Goal: Transaction & Acquisition: Purchase product/service

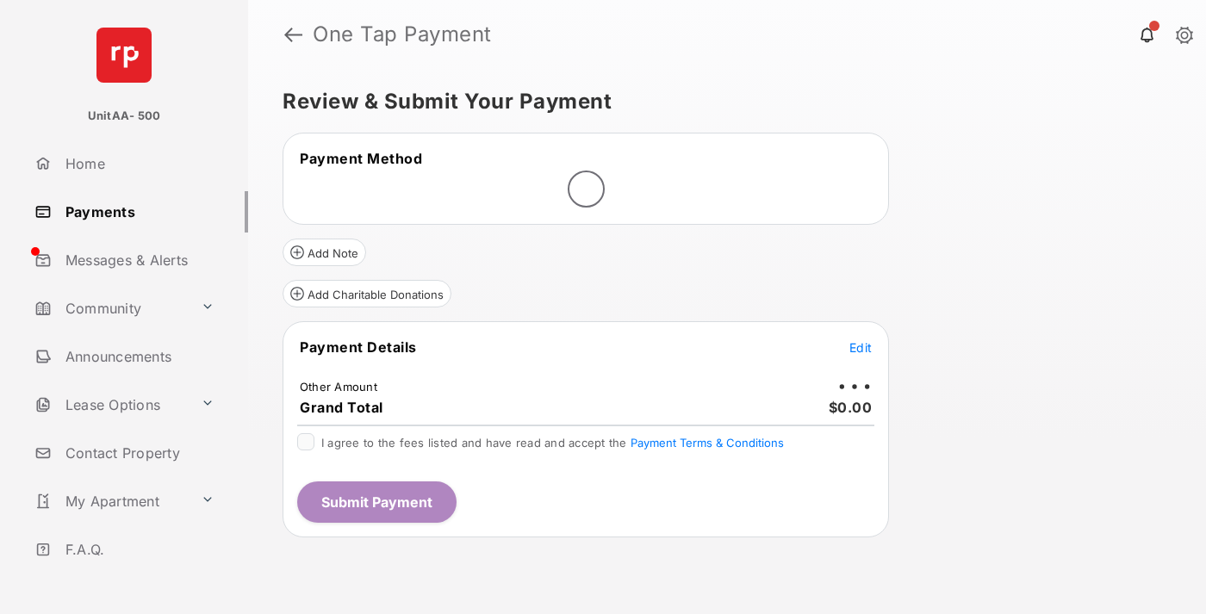
click at [861, 347] on span "Edit" at bounding box center [861, 347] width 22 height 15
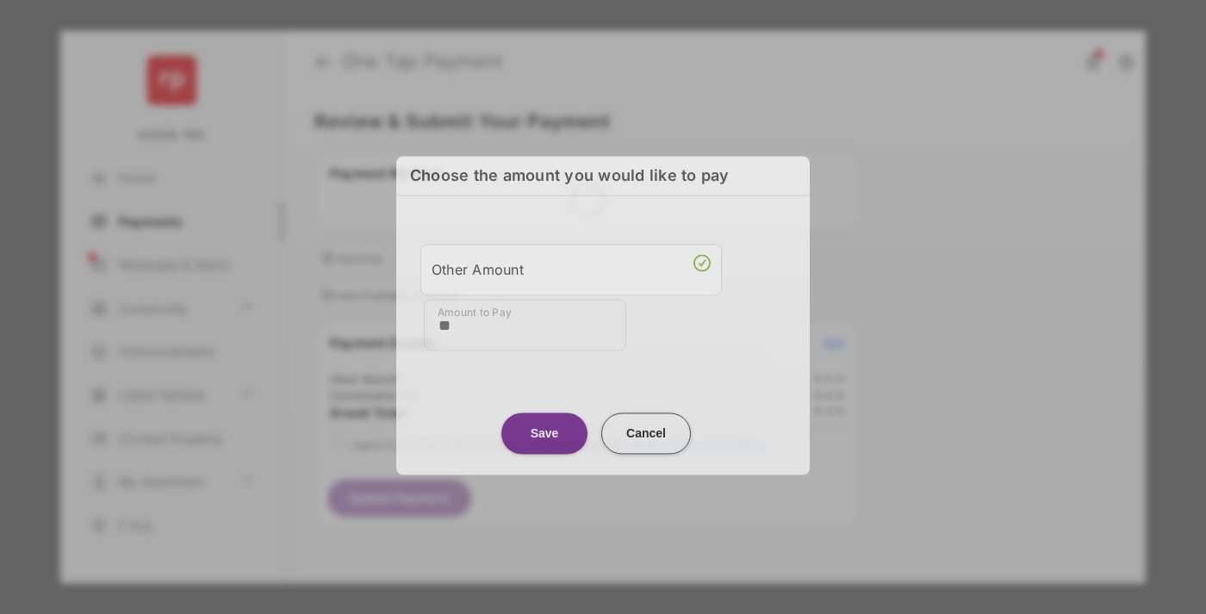
type input "**"
click at [545, 427] on button "Save" at bounding box center [545, 433] width 86 height 41
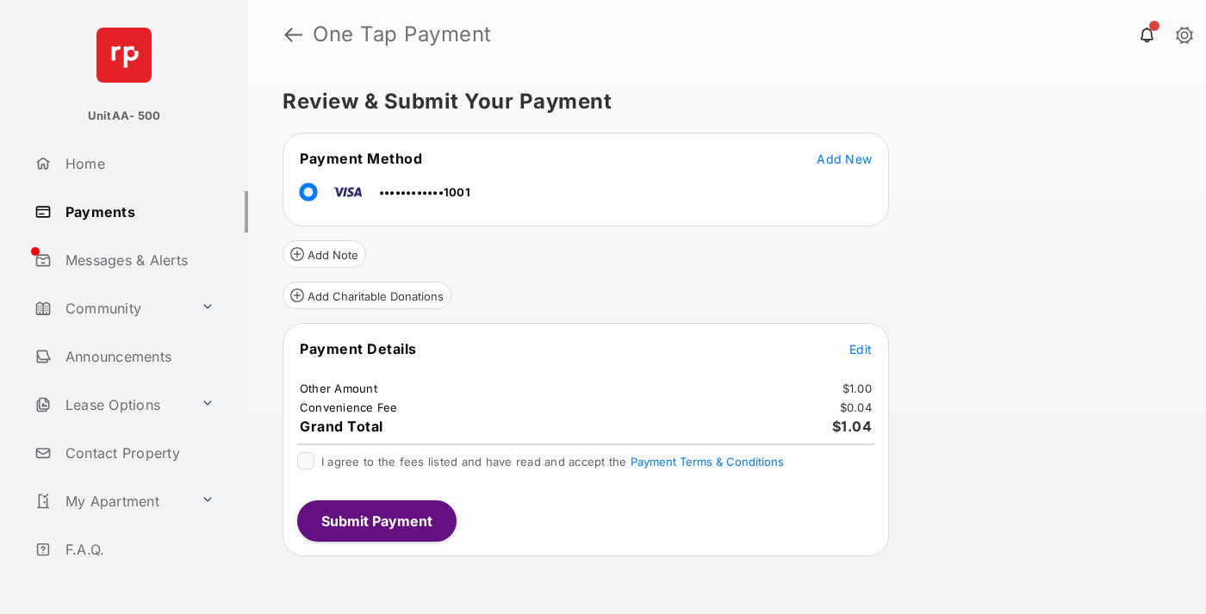
click at [861, 349] on span "Edit" at bounding box center [861, 349] width 22 height 15
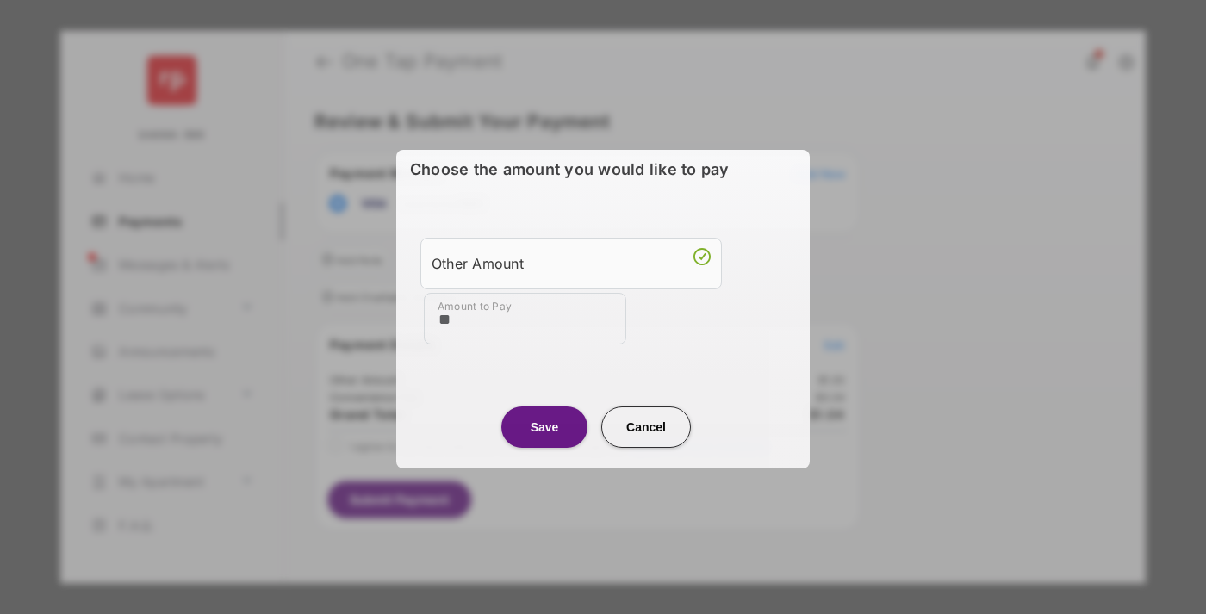
click at [545, 425] on button "Save" at bounding box center [545, 427] width 86 height 41
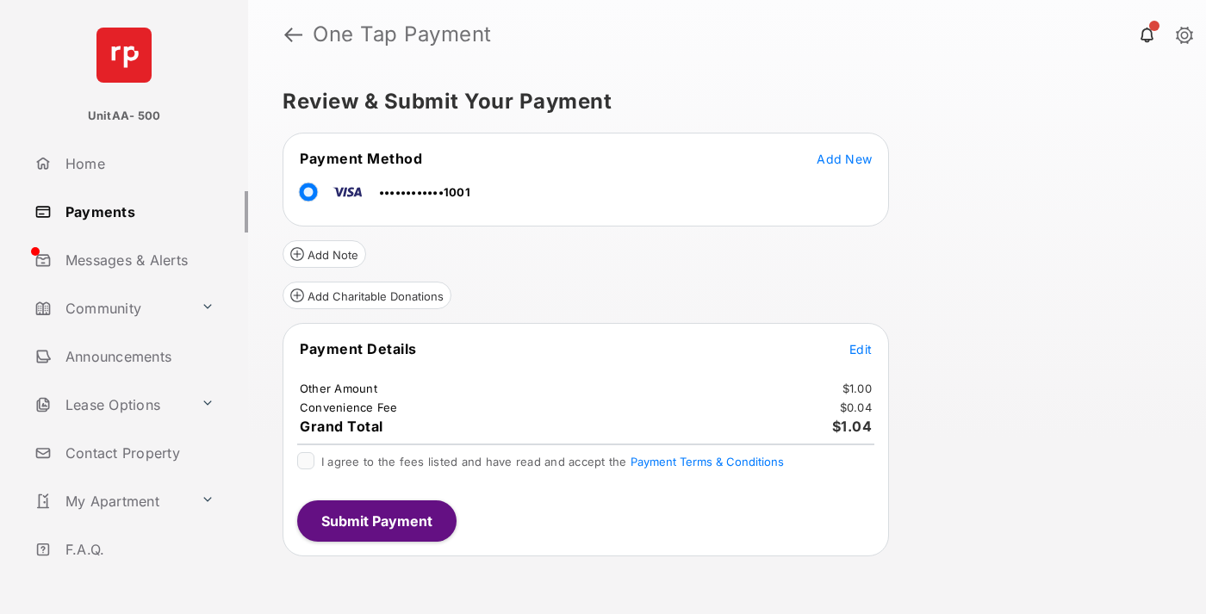
click at [376, 520] on button "Submit Payment" at bounding box center [376, 521] width 159 height 41
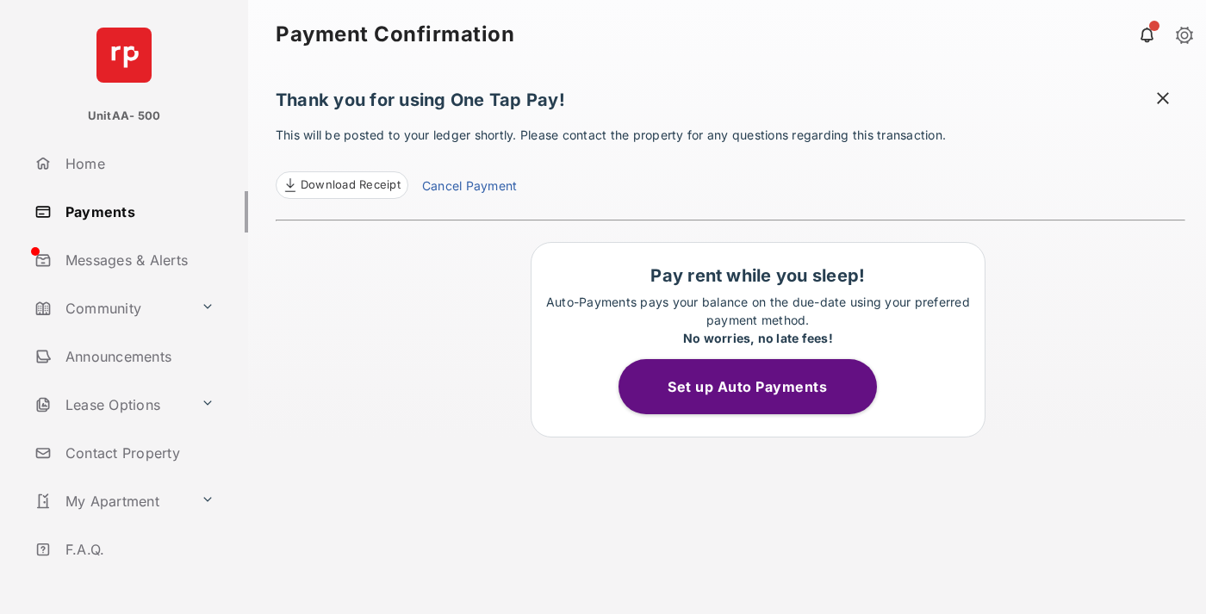
click at [134, 211] on link "Payments" at bounding box center [138, 211] width 221 height 41
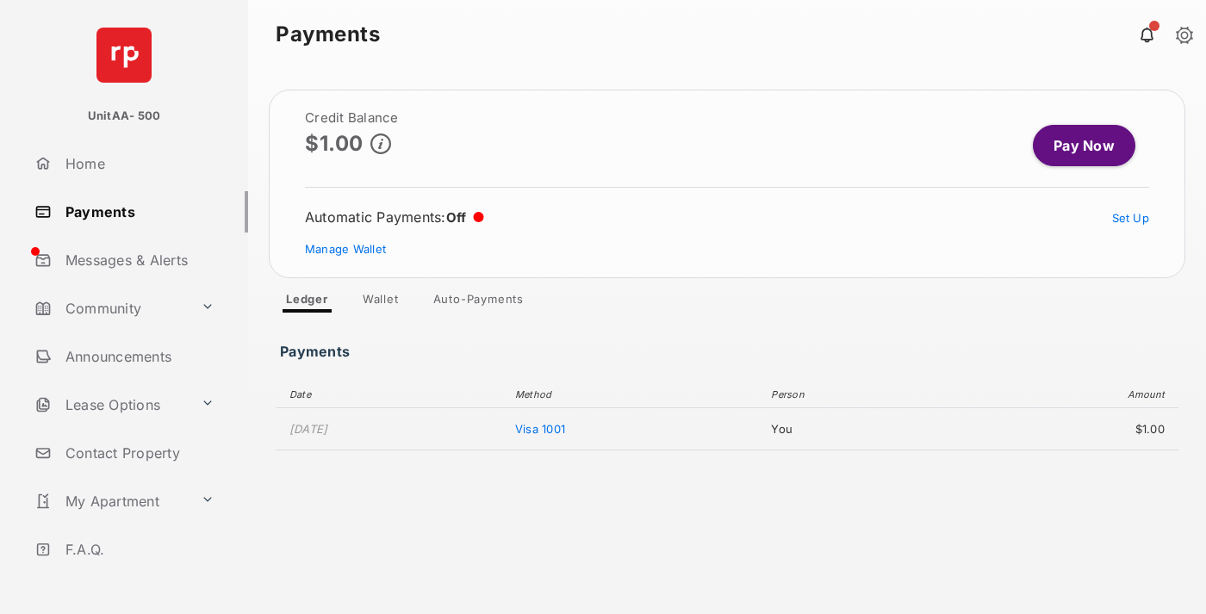
click at [1077, 146] on link "Pay Now" at bounding box center [1084, 145] width 103 height 41
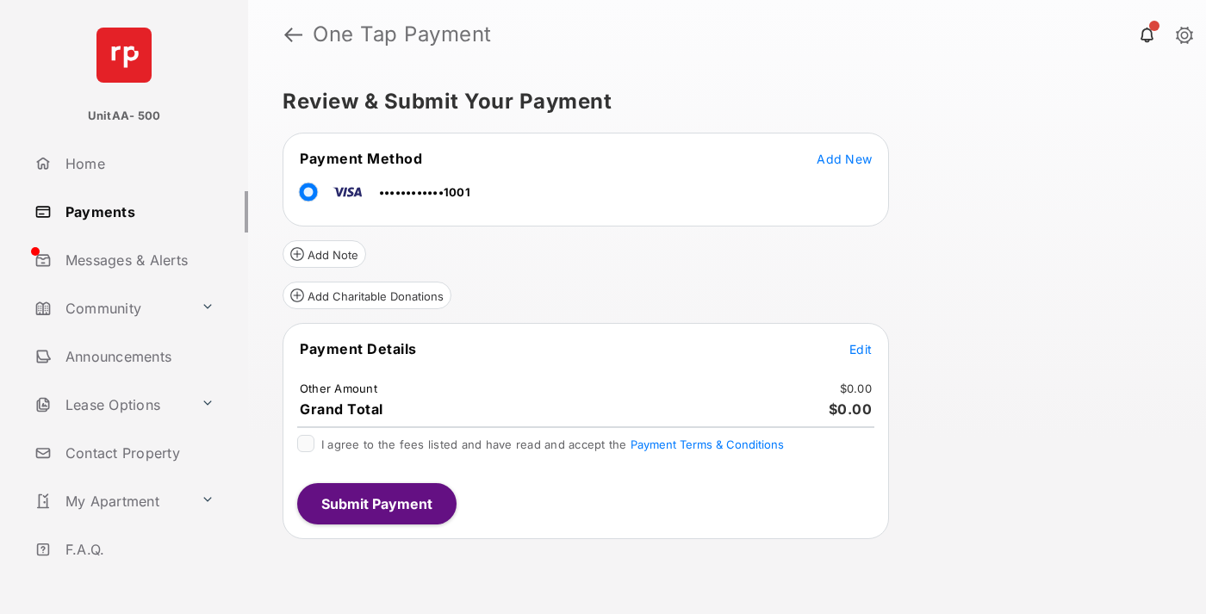
click at [861, 349] on span "Edit" at bounding box center [861, 349] width 22 height 15
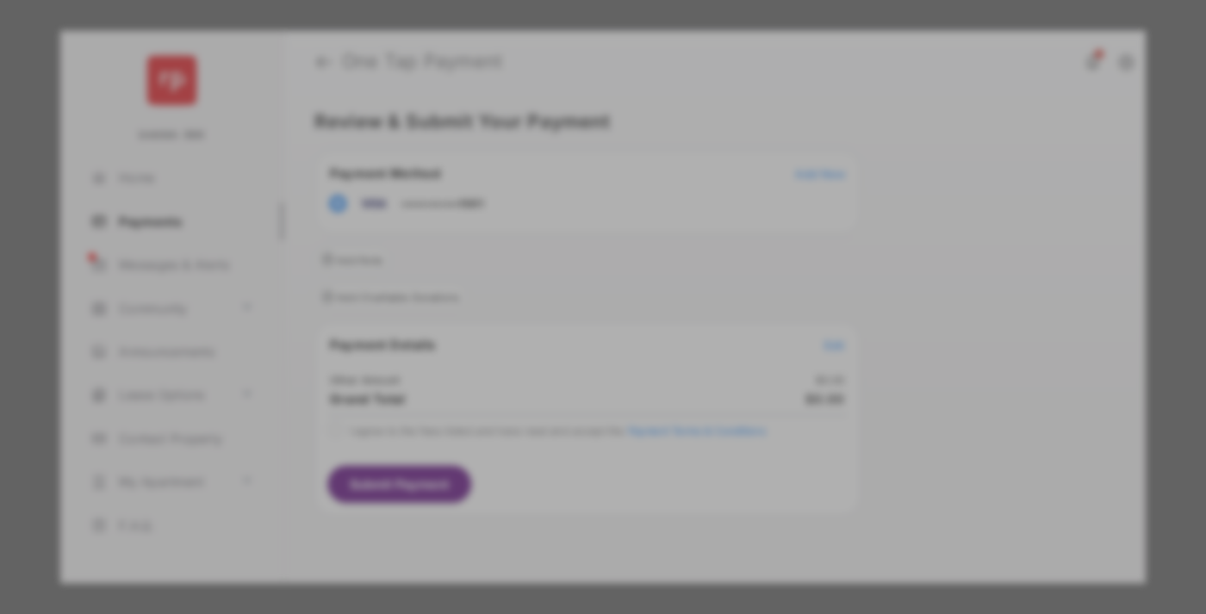
click at [571, 282] on div "Other Amount" at bounding box center [571, 291] width 279 height 29
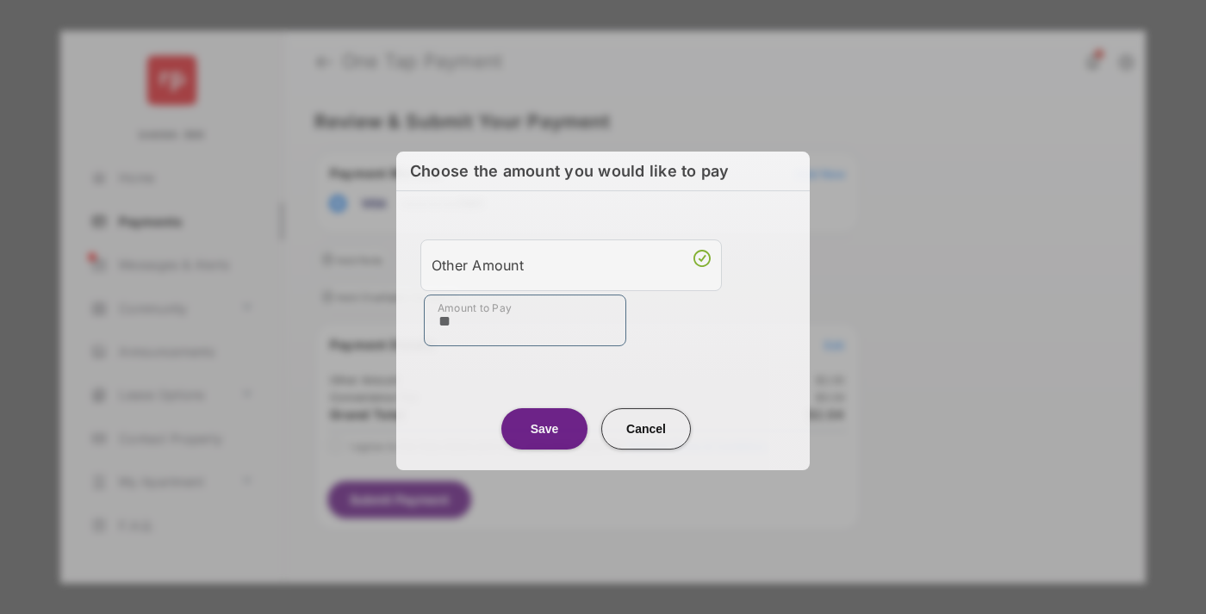
type input "**"
click at [545, 428] on button "Save" at bounding box center [545, 428] width 86 height 41
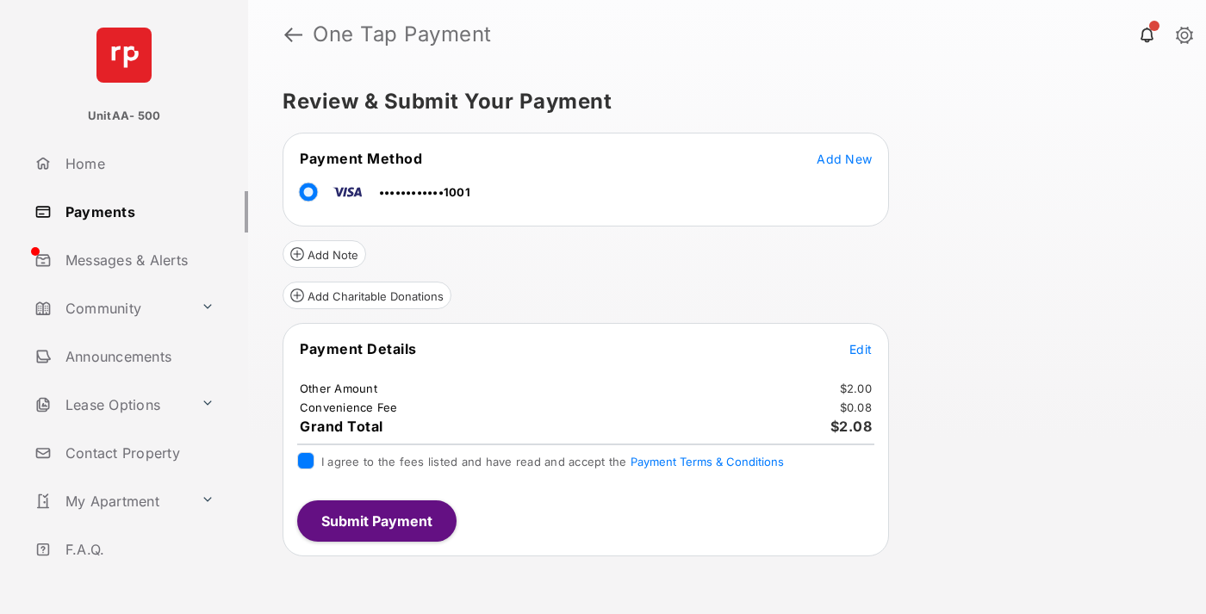
click at [376, 520] on button "Submit Payment" at bounding box center [376, 521] width 159 height 41
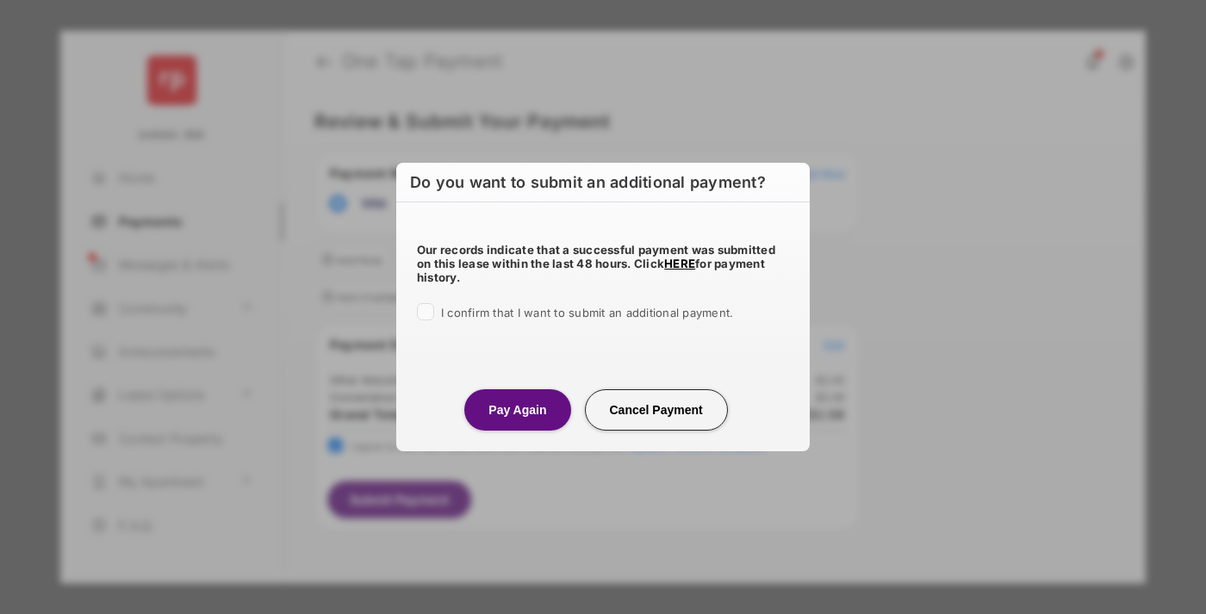
click at [517, 409] on button "Pay Again" at bounding box center [517, 409] width 106 height 41
